Goal: Task Accomplishment & Management: Use online tool/utility

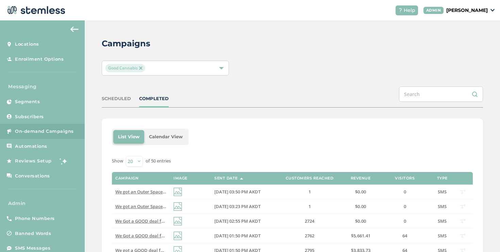
click at [161, 72] on div "Good Cannabis" at bounding box center [165, 68] width 127 height 15
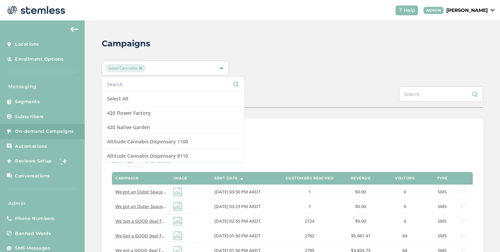
click at [146, 83] on input "text" at bounding box center [173, 84] width 132 height 7
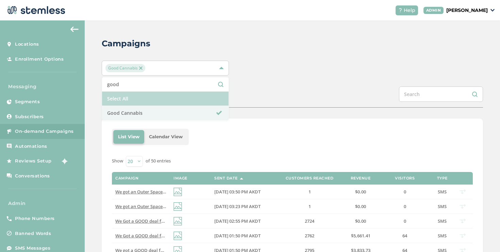
type input "good"
click at [142, 94] on li "Select All" at bounding box center [165, 99] width 127 height 14
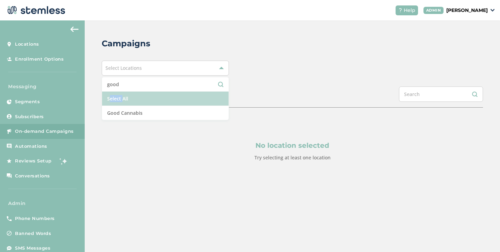
click at [142, 94] on li "Select All" at bounding box center [165, 99] width 127 height 14
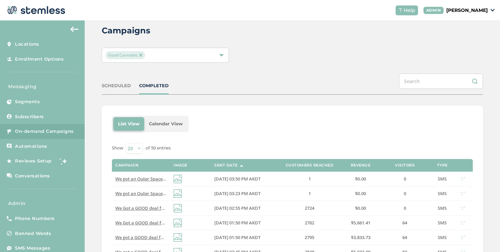
scroll to position [40, 0]
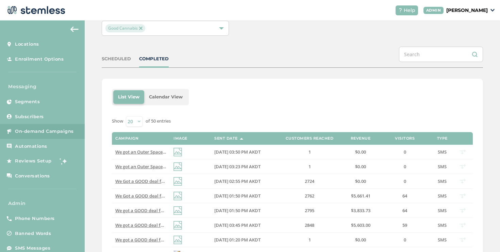
click at [155, 30] on div "Good Cannabis" at bounding box center [161, 28] width 113 height 8
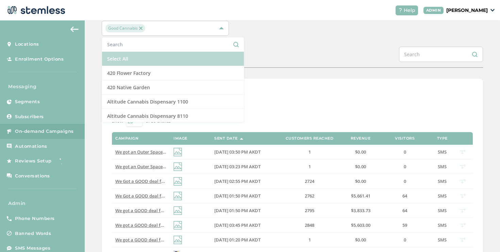
drag, startPoint x: 143, startPoint y: 66, endPoint x: 143, endPoint y: 62, distance: 4.5
click at [143, 62] on ul "Select All 420 Flower Factory 420 Native Garden Altitude Cannabis Dispensary 11…" at bounding box center [173, 79] width 143 height 85
click at [143, 62] on li "Select All" at bounding box center [173, 59] width 142 height 14
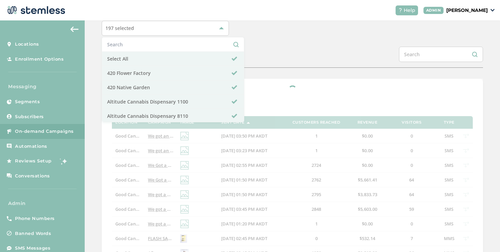
click at [321, 36] on div "Campaigns 197 selected Select All 420 Flower Factory 420 Native Garden Altitude…" at bounding box center [292, 215] width 415 height 468
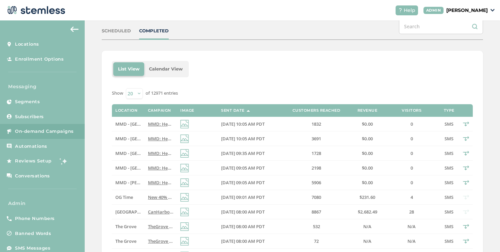
scroll to position [138, 0]
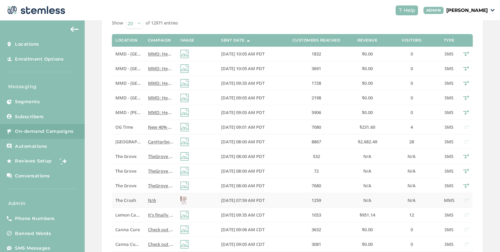
click at [163, 199] on label "N/A" at bounding box center [161, 200] width 26 height 6
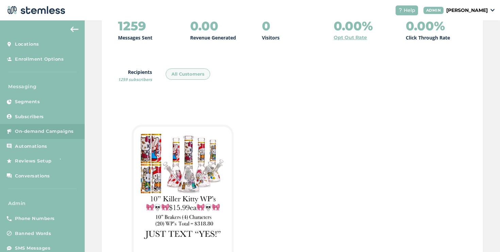
scroll to position [1, 0]
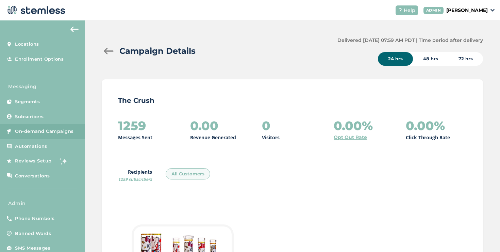
click at [109, 48] on div at bounding box center [109, 51] width 14 height 7
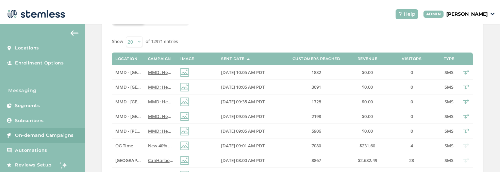
scroll to position [20, 0]
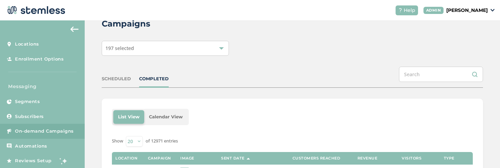
click at [146, 46] on div "197 selected" at bounding box center [165, 48] width 127 height 15
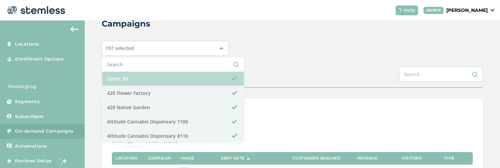
click at [126, 74] on li "Select All" at bounding box center [173, 79] width 142 height 14
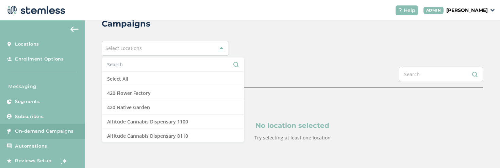
click at [124, 67] on input "text" at bounding box center [173, 64] width 132 height 7
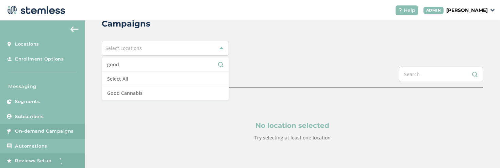
type input "good"
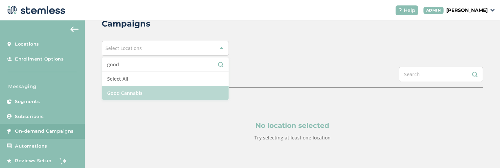
click at [130, 93] on li "Good Cannabis" at bounding box center [165, 93] width 127 height 14
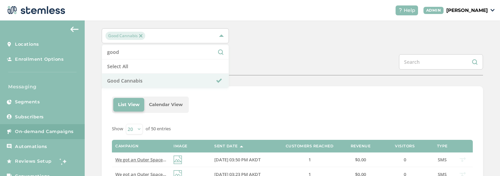
scroll to position [66, 0]
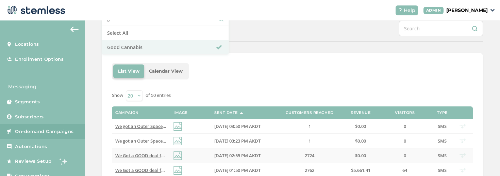
click at [154, 152] on span "We Got a GOOD deal for you at GOOD ([STREET_ADDRESS][PERSON_NAME])! Reply END t…" at bounding box center [215, 155] width 201 height 6
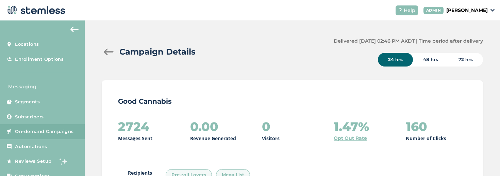
click at [111, 50] on div at bounding box center [109, 51] width 14 height 7
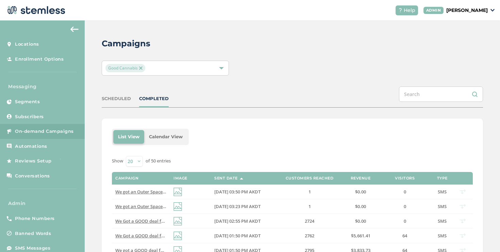
click at [156, 98] on div "COMPLETED" at bounding box center [154, 98] width 30 height 7
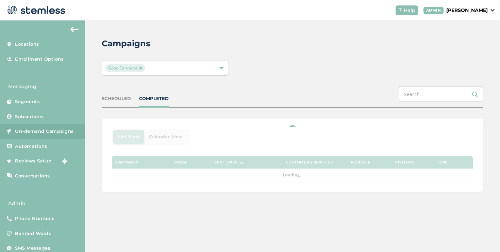
click at [169, 67] on div "Good Cannabis" at bounding box center [161, 68] width 113 height 8
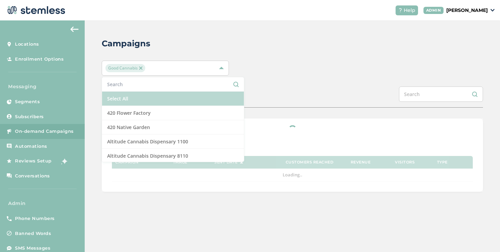
click at [151, 92] on li "Select All" at bounding box center [173, 99] width 142 height 14
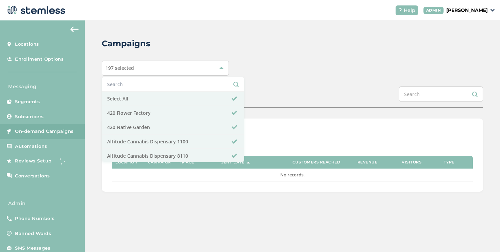
click at [298, 102] on div "SCHEDULED COMPLETED" at bounding box center [292, 96] width 381 height 21
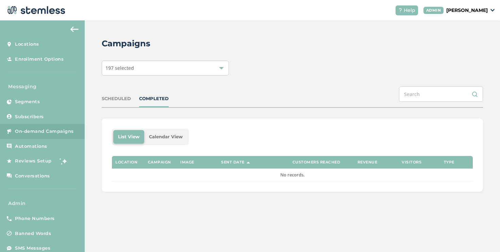
click at [154, 98] on div "COMPLETED" at bounding box center [154, 98] width 30 height 7
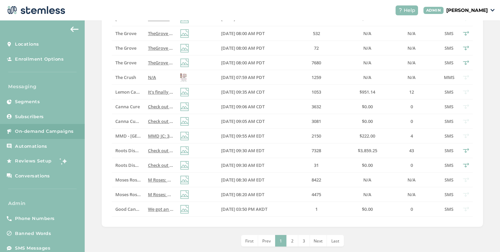
scroll to position [272, 0]
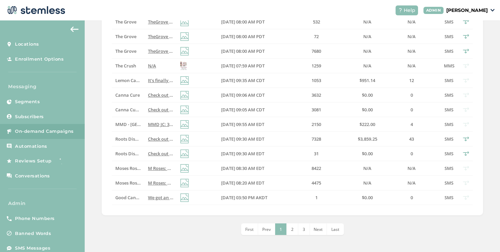
click at [293, 227] on li "2" at bounding box center [293, 229] width 12 height 12
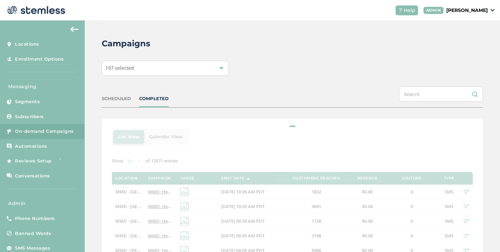
scroll to position [81, 0]
